Goal: Navigation & Orientation: Find specific page/section

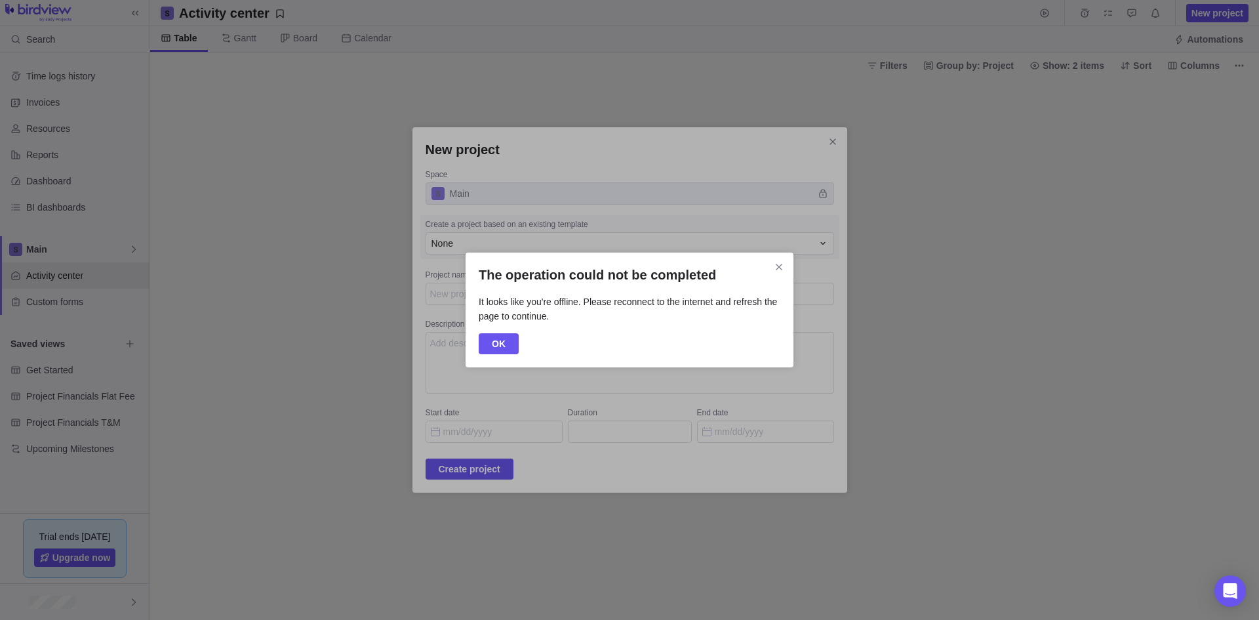
click at [508, 352] on span "OK" at bounding box center [499, 343] width 40 height 21
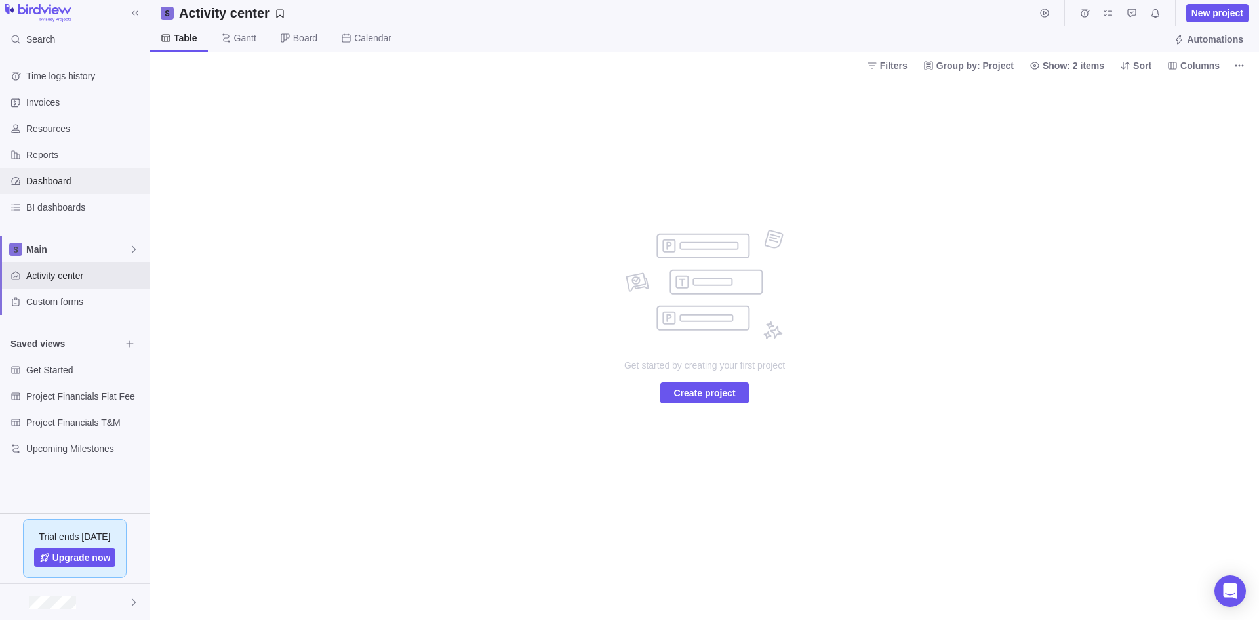
click at [69, 178] on span "Dashboard" at bounding box center [85, 180] width 118 height 13
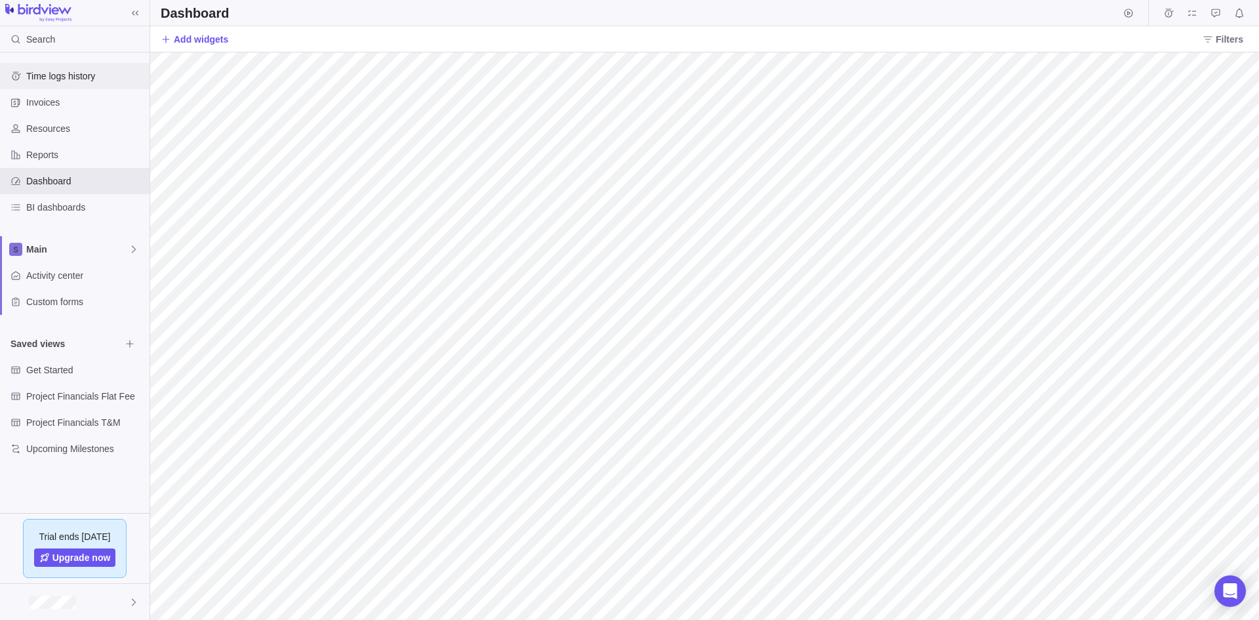
click at [67, 76] on span "Time logs history" at bounding box center [85, 76] width 118 height 13
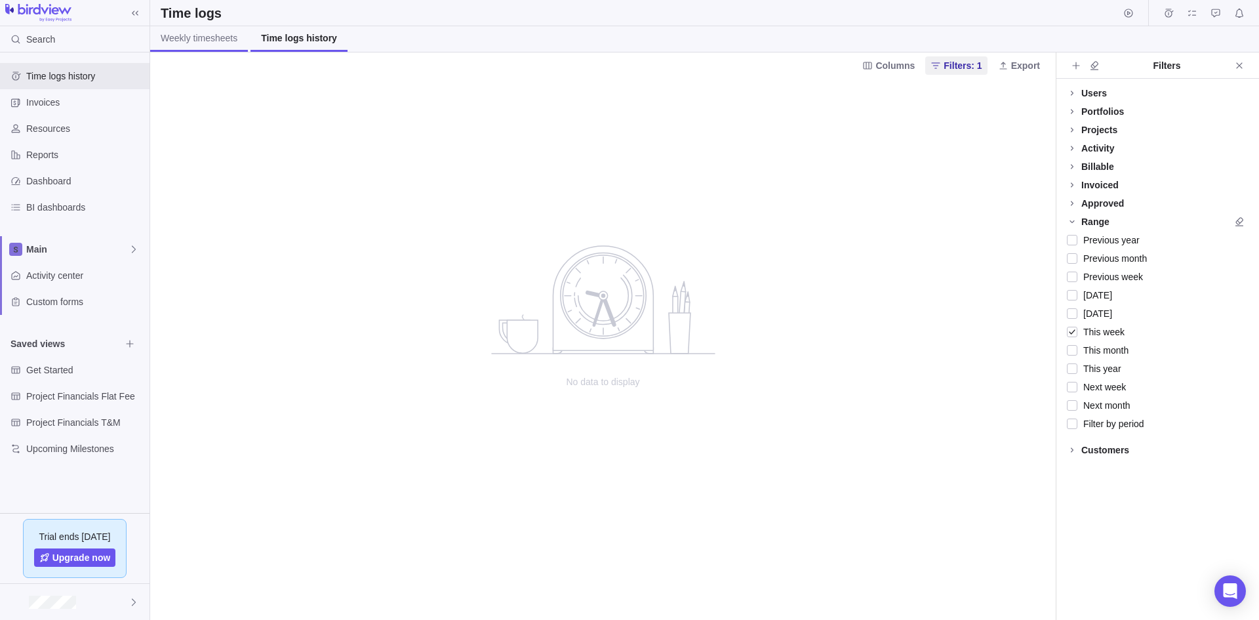
click at [193, 32] on span "Weekly timesheets" at bounding box center [199, 37] width 77 height 13
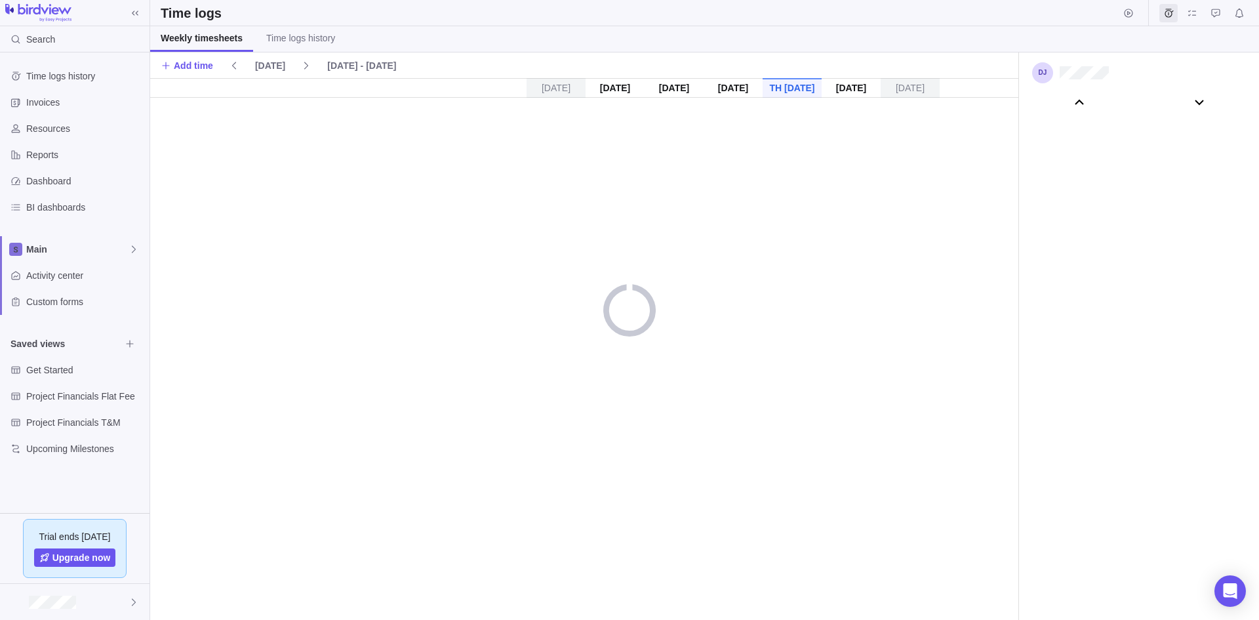
scroll to position [73085, 0]
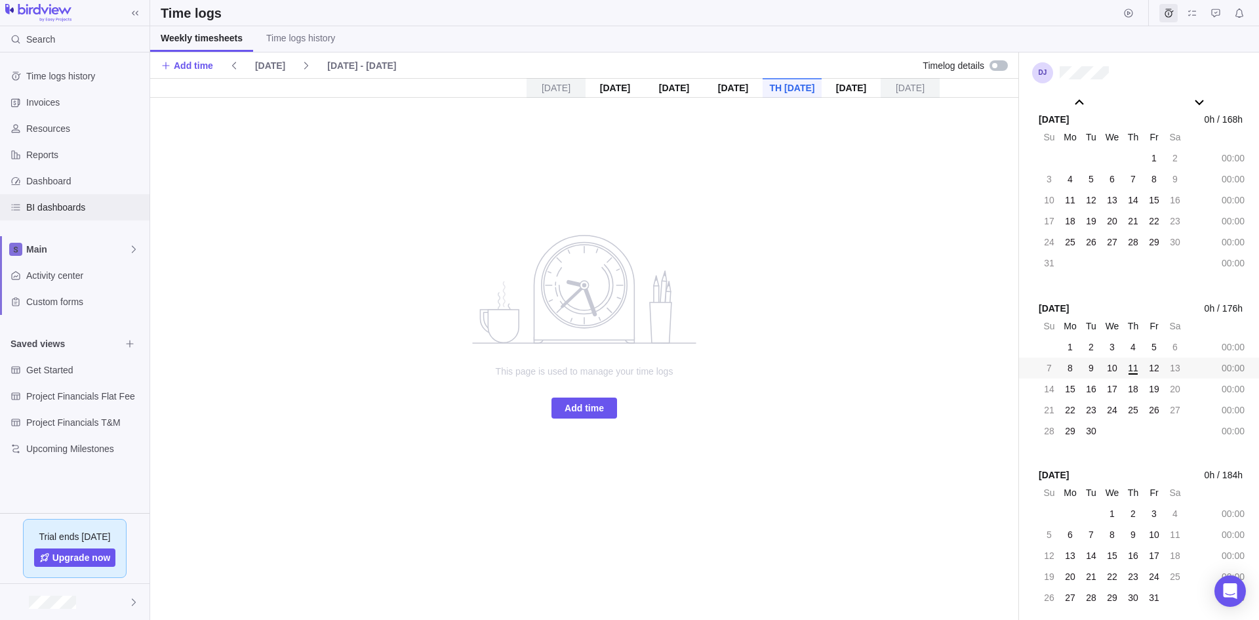
click at [71, 212] on span "BI dashboards" at bounding box center [85, 207] width 118 height 13
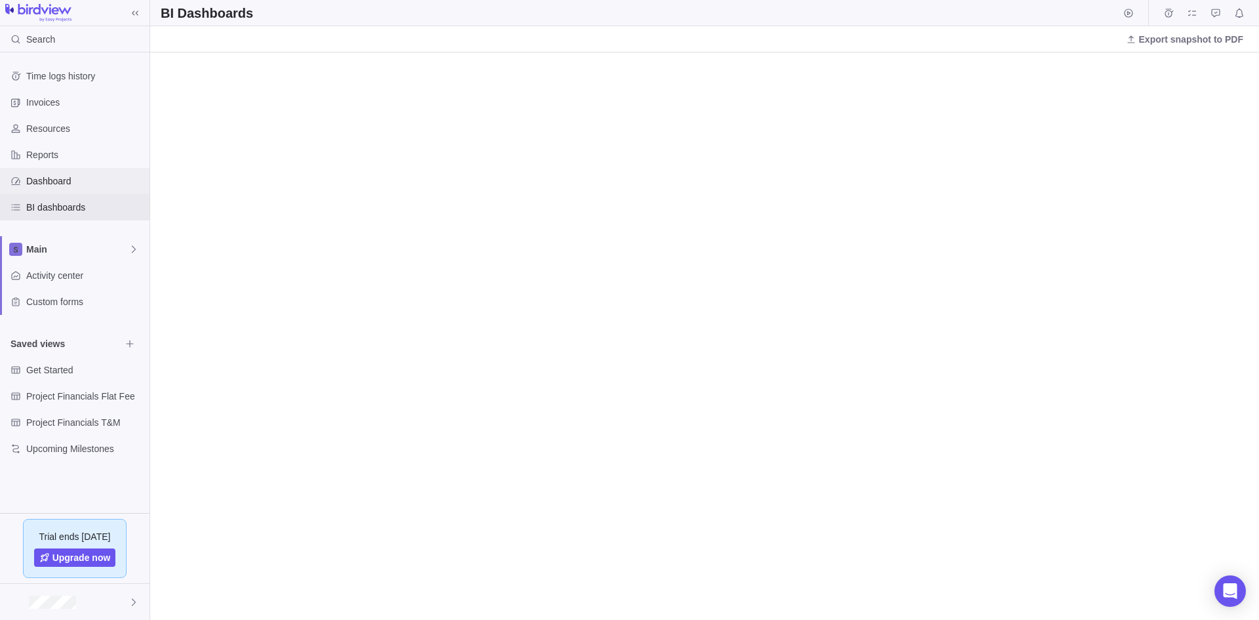
click at [73, 176] on span "Dashboard" at bounding box center [85, 180] width 118 height 13
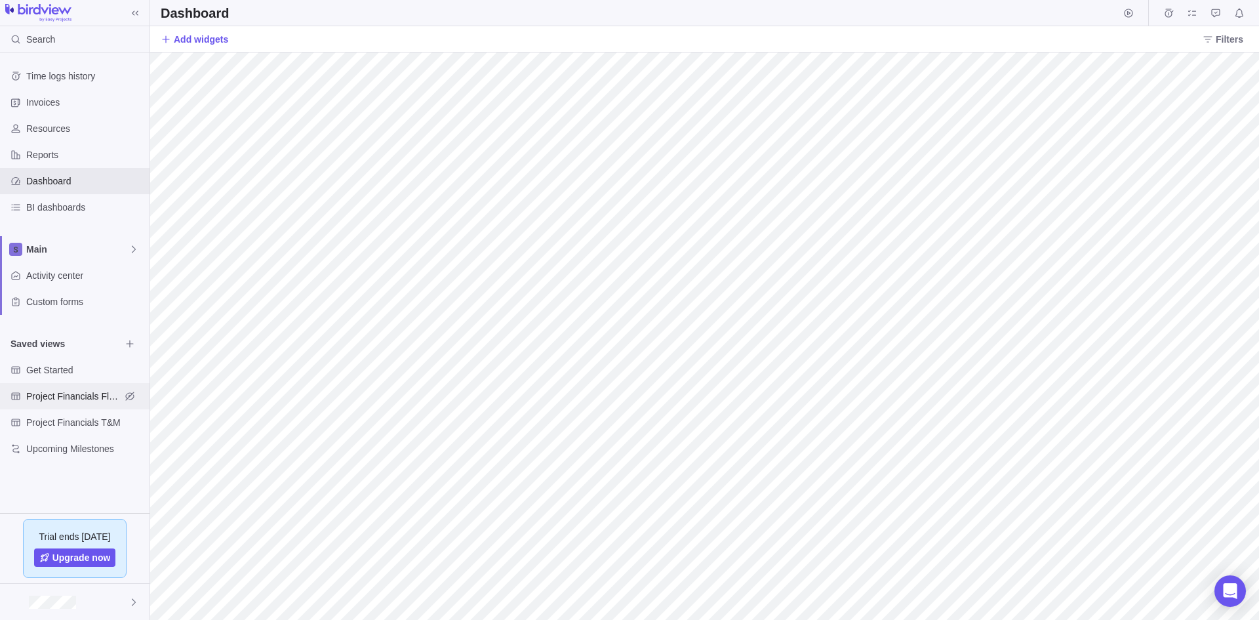
click at [68, 401] on span "Project Financials Flat Fee" at bounding box center [73, 396] width 94 height 13
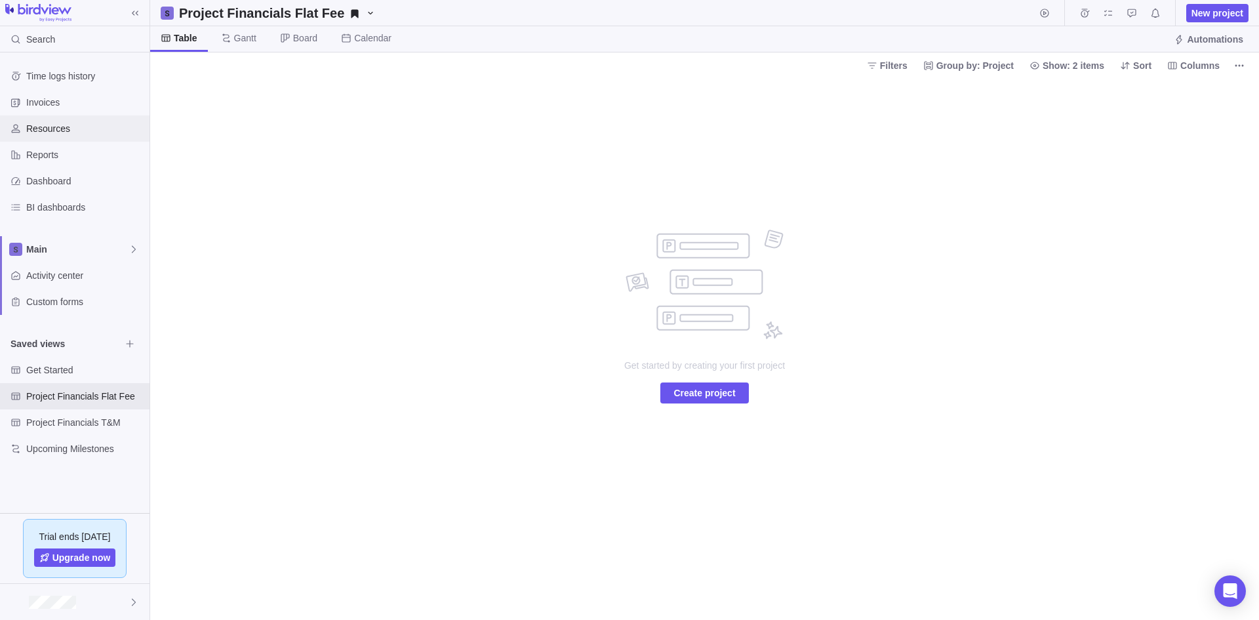
click at [78, 125] on span "Resources" at bounding box center [85, 128] width 118 height 13
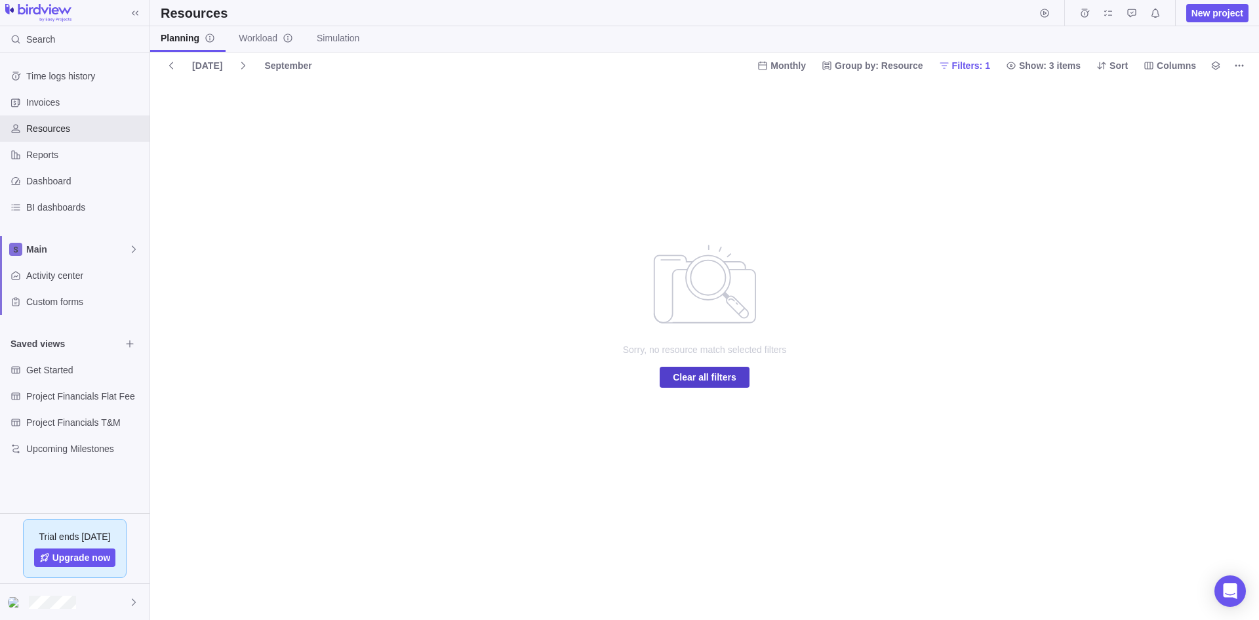
click at [716, 382] on span "Clear all filters" at bounding box center [705, 377] width 64 height 16
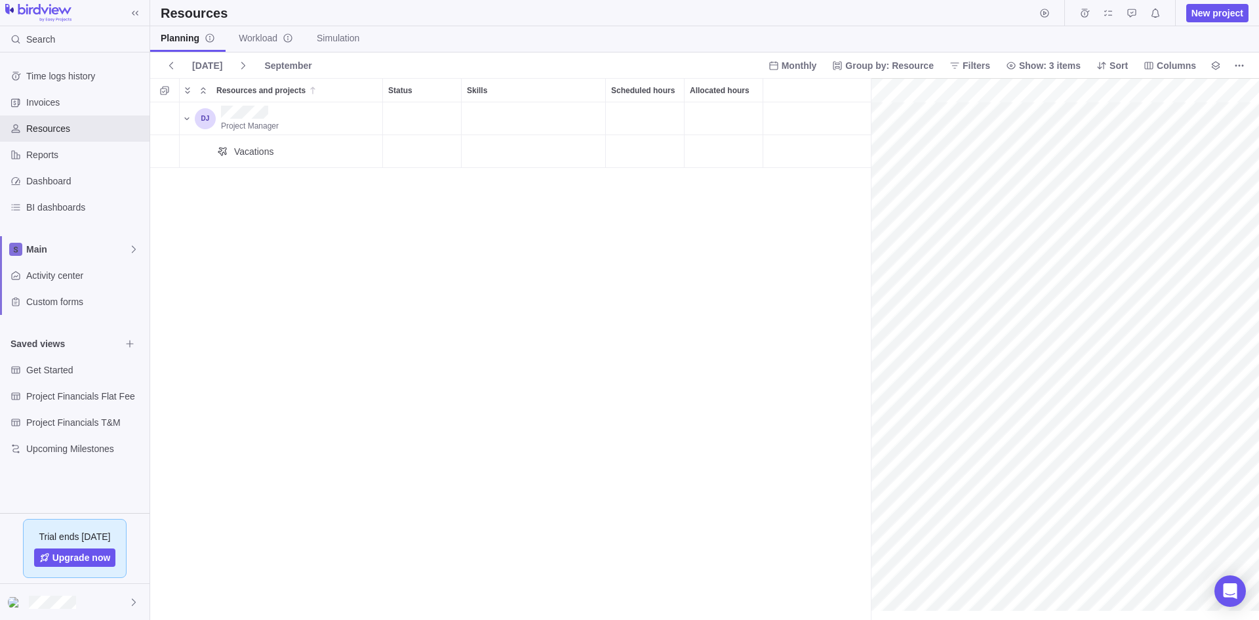
scroll to position [0, 57]
click at [426, 126] on div "Status" at bounding box center [422, 118] width 79 height 33
click at [576, 104] on div "Skills" at bounding box center [534, 118] width 144 height 32
click at [644, 115] on div "Scheduled hours" at bounding box center [645, 118] width 78 height 32
click at [767, 115] on div "grid" at bounding box center [817, 118] width 108 height 33
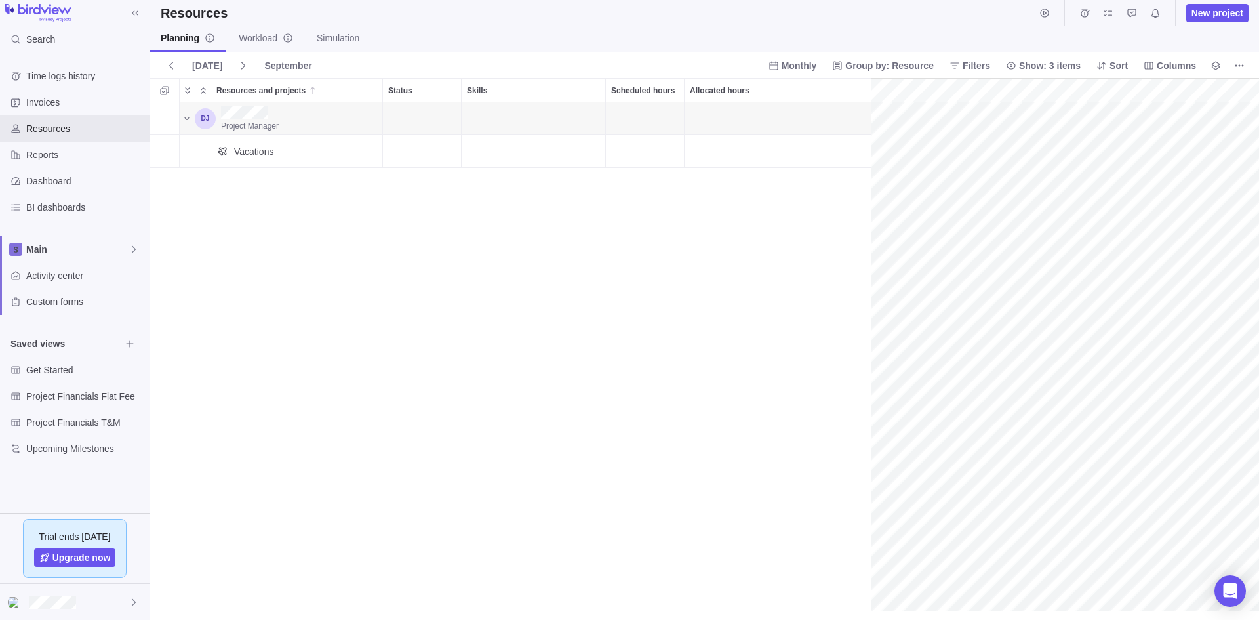
click at [820, 113] on div "grid" at bounding box center [817, 118] width 108 height 33
click at [725, 124] on div "Allocated hours" at bounding box center [724, 118] width 78 height 32
click at [189, 119] on icon "Resources and projects" at bounding box center [187, 118] width 10 height 10
